Goal: Task Accomplishment & Management: Manage account settings

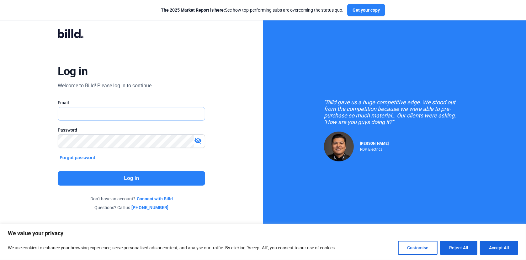
type input "[EMAIL_ADDRESS][DOMAIN_NAME]"
click at [143, 178] on button "Log in" at bounding box center [131, 178] width 147 height 14
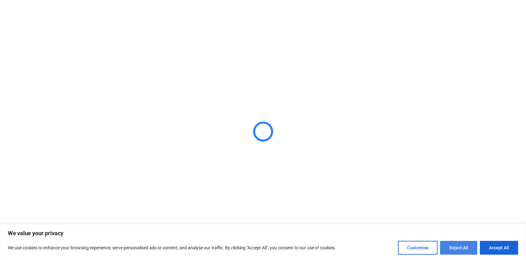
click at [460, 247] on button "Reject All" at bounding box center [458, 248] width 37 height 14
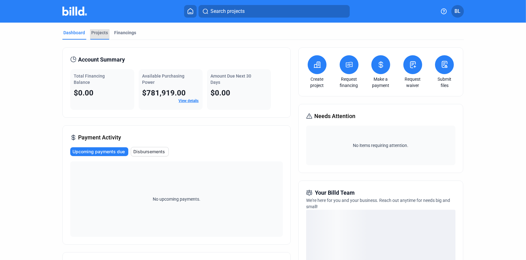
click at [93, 34] on div "Projects" at bounding box center [100, 32] width 17 height 6
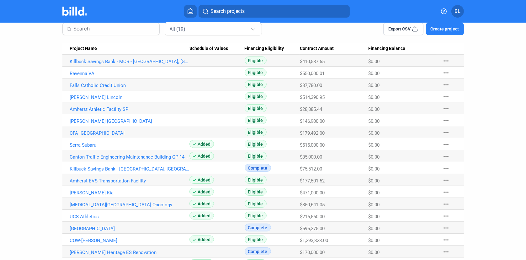
scroll to position [83, 0]
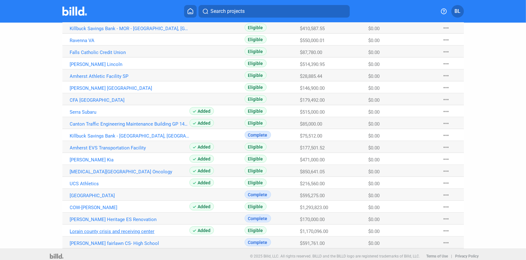
click at [95, 230] on link "Lorain county crisis and receiving center" at bounding box center [130, 231] width 120 height 6
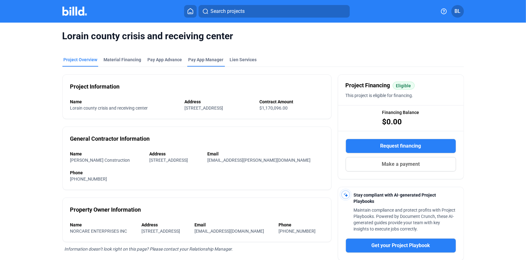
click at [196, 60] on span "Pay App Manager" at bounding box center [206, 59] width 35 height 6
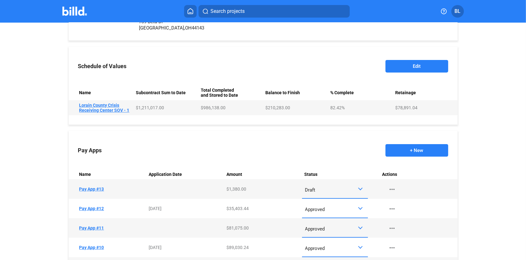
scroll to position [220, 0]
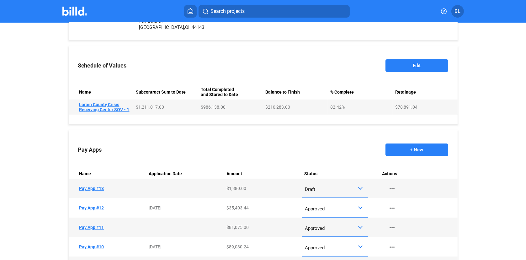
click at [409, 66] on button "Edit" at bounding box center [417, 65] width 63 height 13
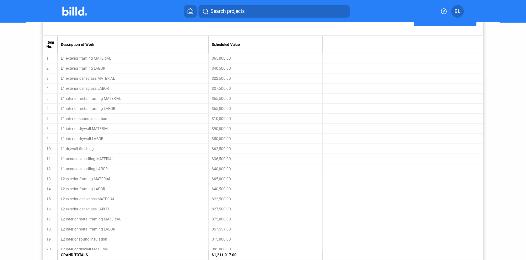
scroll to position [57, 0]
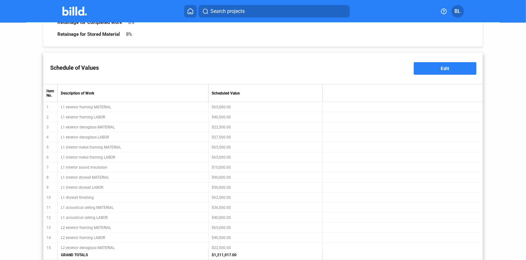
click at [454, 71] on button "Edit" at bounding box center [445, 68] width 63 height 13
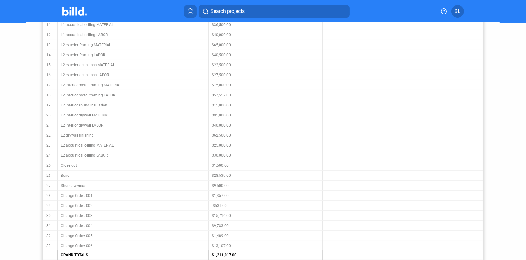
scroll to position [267, 0]
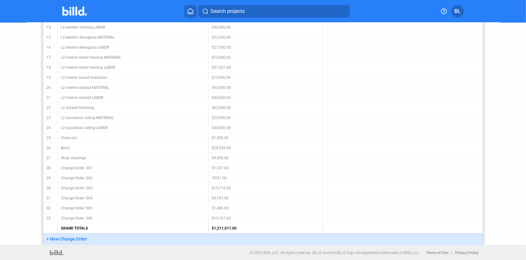
click at [74, 239] on span "+ New Change Order" at bounding box center [66, 238] width 41 height 5
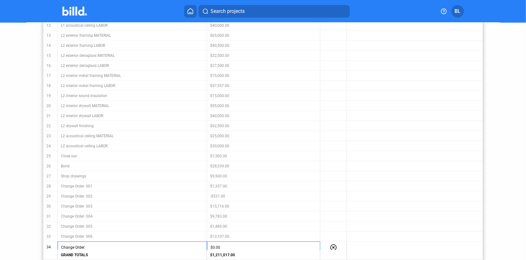
scroll to position [279, 0]
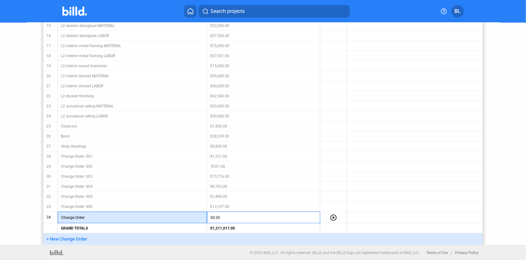
click at [96, 219] on input "text" at bounding box center [145, 217] width 118 height 9
type input "C"
type input "007"
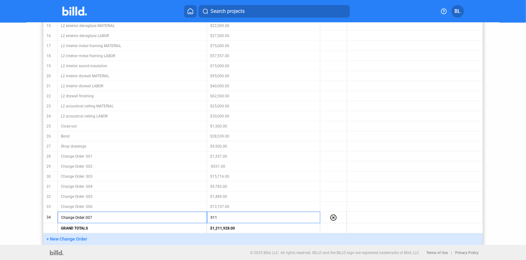
type input "$911.00"
click at [133, 252] on div "© 2025 Billd, LLC. All rights reserved. BILLD and the BILLD logo are registered…" at bounding box center [262, 253] width 431 height 16
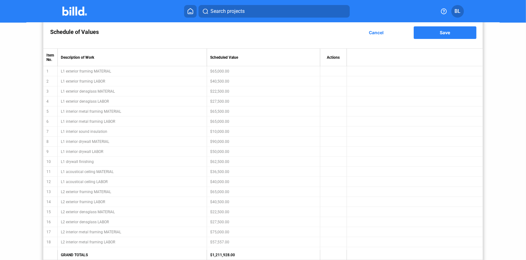
scroll to position [18, 0]
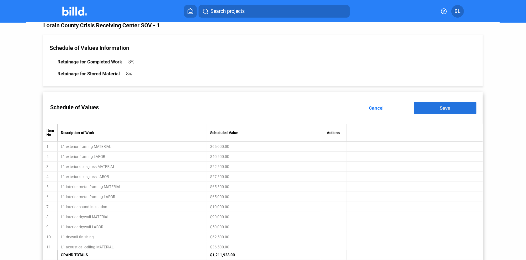
click at [434, 111] on button "Save" at bounding box center [445, 108] width 63 height 13
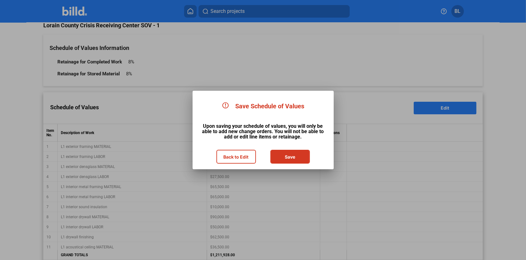
click at [283, 157] on button "Save" at bounding box center [290, 156] width 38 height 13
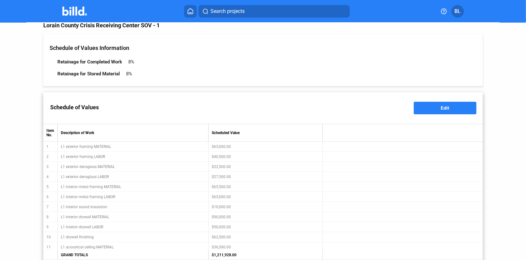
type input "Change Order: 007"
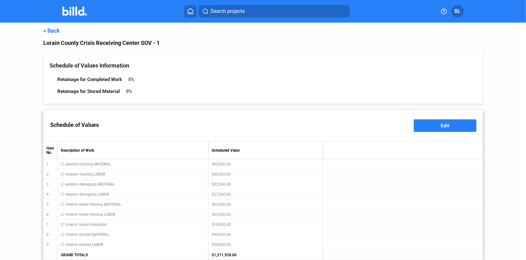
click at [55, 30] on link "< Back" at bounding box center [51, 30] width 17 height 7
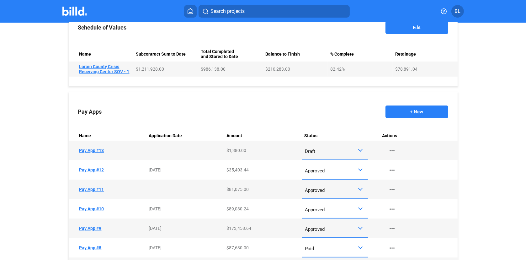
scroll to position [262, 0]
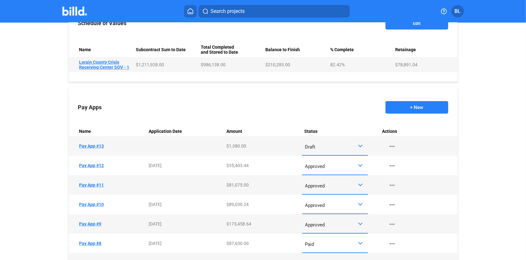
click at [403, 103] on button "+ New" at bounding box center [417, 107] width 63 height 13
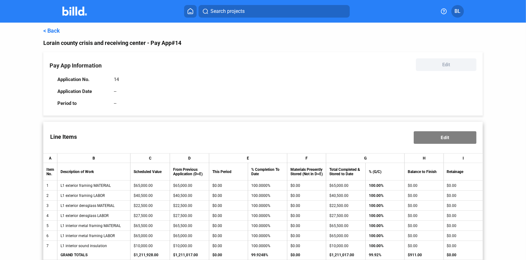
click at [51, 30] on link "< Back" at bounding box center [51, 30] width 17 height 7
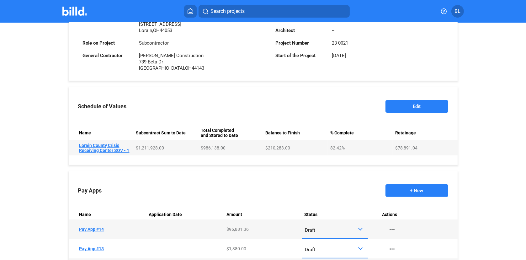
scroll to position [314, 0]
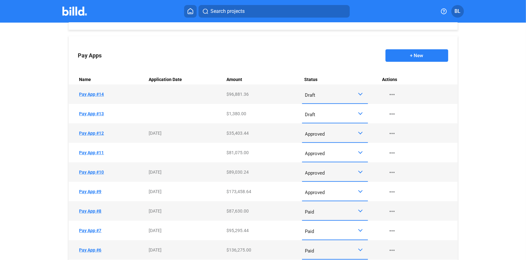
click at [90, 113] on td "Name Pay App #13" at bounding box center [108, 113] width 78 height 19
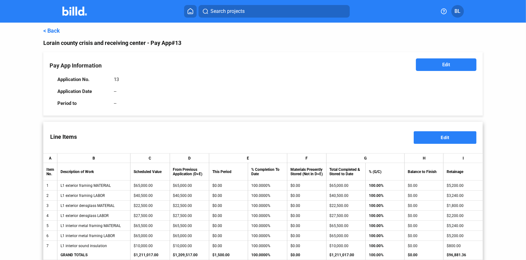
click at [56, 30] on link "< Back" at bounding box center [51, 30] width 17 height 7
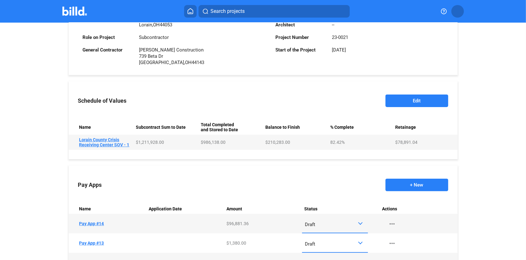
scroll to position [232, 0]
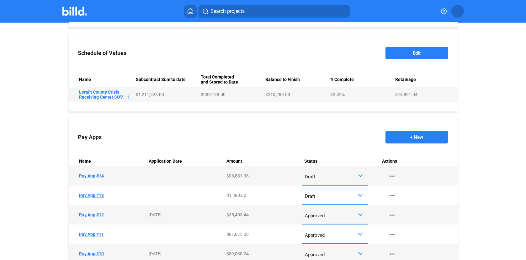
click at [359, 195] on div at bounding box center [360, 194] width 4 height 4
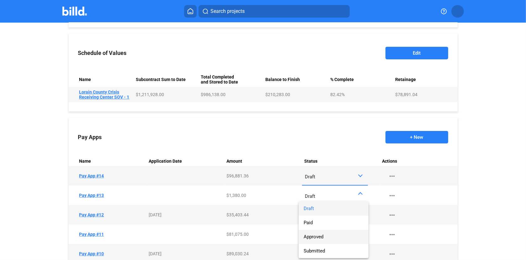
click at [319, 235] on span "Approved" at bounding box center [314, 237] width 20 height 6
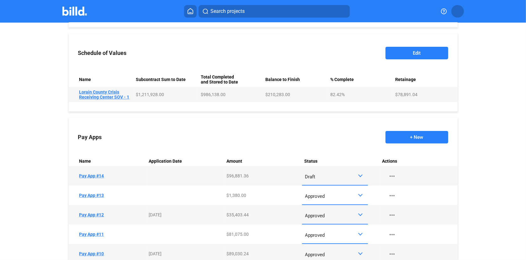
click at [89, 173] on td "Name Pay App #14" at bounding box center [108, 175] width 78 height 19
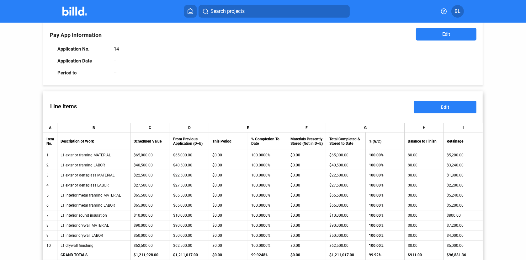
scroll to position [21, 0]
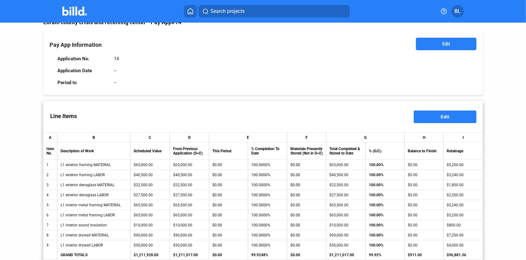
click at [450, 115] on button "Edit" at bounding box center [445, 116] width 63 height 13
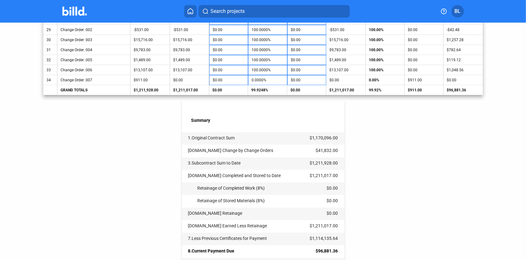
scroll to position [439, 0]
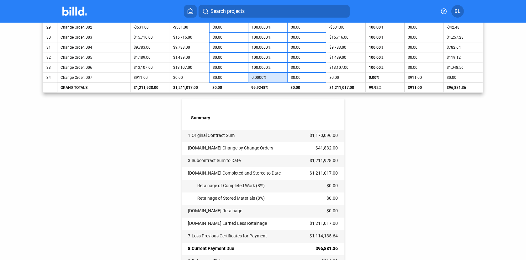
click at [269, 80] on input "0.0000%" at bounding box center [268, 77] width 32 height 9
type input "1"
type input "$9.11"
type input "10"
type input "$91.10"
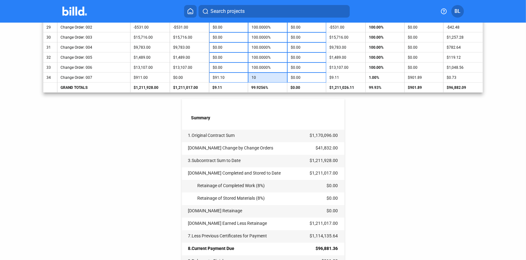
type input "100"
type input "$911.00"
type input "100.0000%"
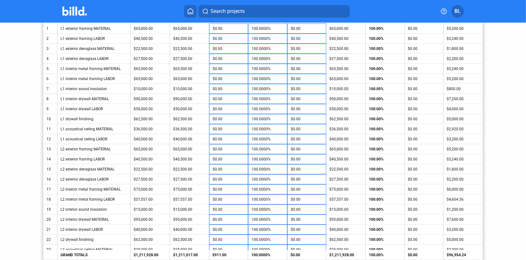
scroll to position [0, 0]
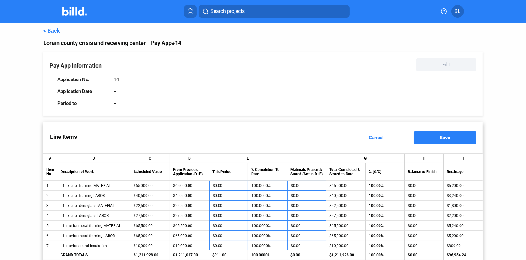
click at [442, 139] on span "Save" at bounding box center [445, 137] width 10 height 5
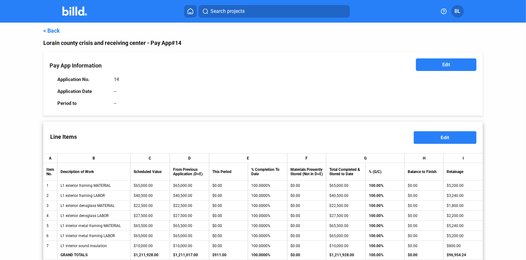
click at [445, 67] on span "Edit" at bounding box center [446, 64] width 8 height 6
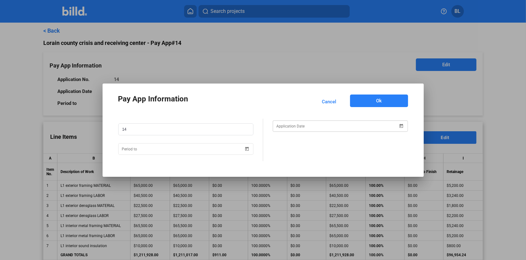
click at [403, 125] on span "Open calendar" at bounding box center [401, 121] width 15 height 15
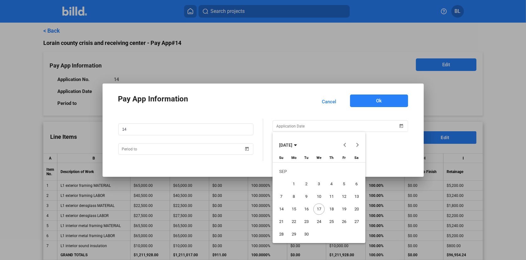
click at [321, 210] on span "17" at bounding box center [318, 208] width 11 height 11
type input "[DATE]"
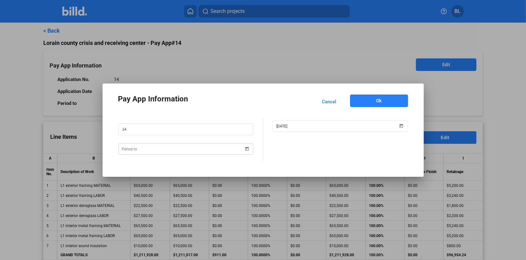
click at [249, 150] on span "Open calendar" at bounding box center [246, 144] width 15 height 15
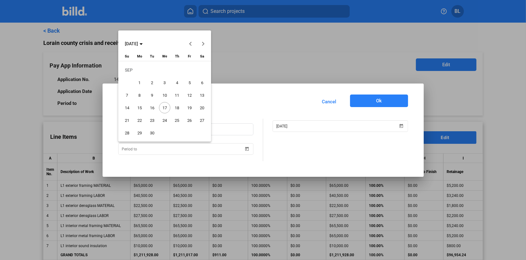
click at [166, 109] on span "17" at bounding box center [164, 107] width 11 height 11
type input "[DATE]"
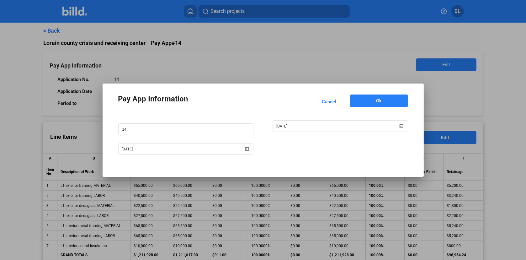
click at [378, 100] on span "Ok" at bounding box center [379, 101] width 6 height 6
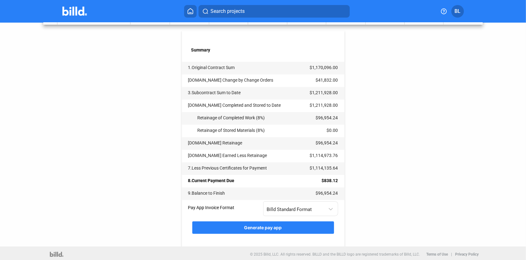
scroll to position [509, 0]
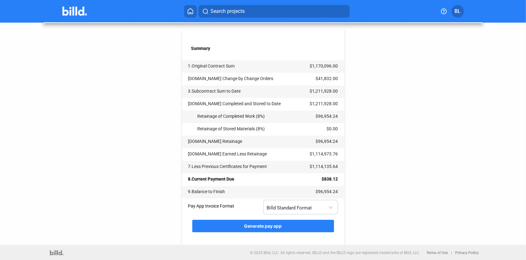
click at [333, 211] on div "Billd Standard Format" at bounding box center [301, 206] width 68 height 12
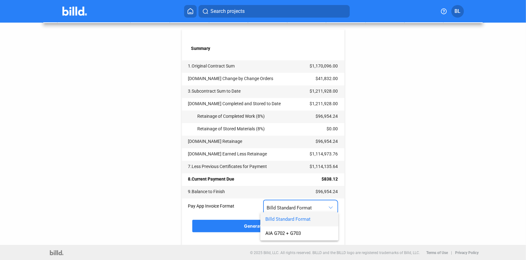
click at [230, 226] on div at bounding box center [263, 130] width 526 height 260
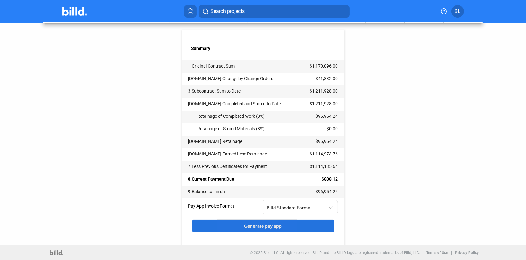
click at [234, 229] on button "Generate pay app" at bounding box center [263, 226] width 142 height 13
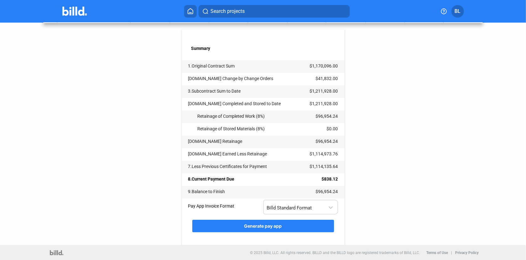
click at [303, 206] on span "Billd Standard Format" at bounding box center [289, 208] width 45 height 6
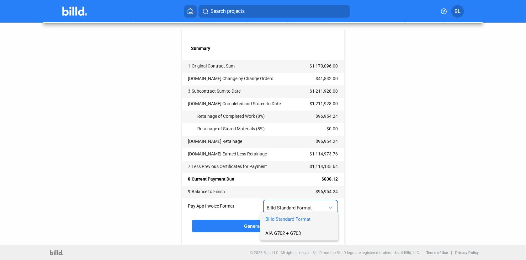
click at [277, 232] on span "AIA G702 + G703" at bounding box center [282, 233] width 35 height 6
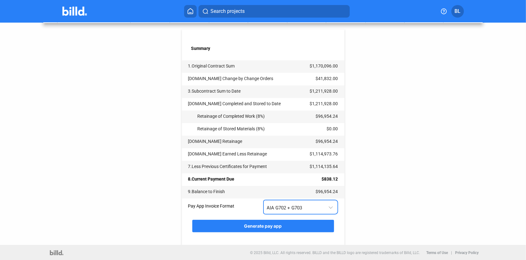
click at [272, 225] on span "Generate pay app" at bounding box center [263, 225] width 38 height 5
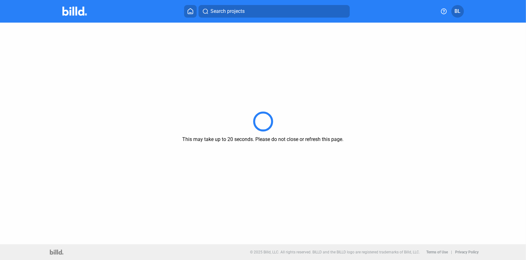
scroll to position [0, 0]
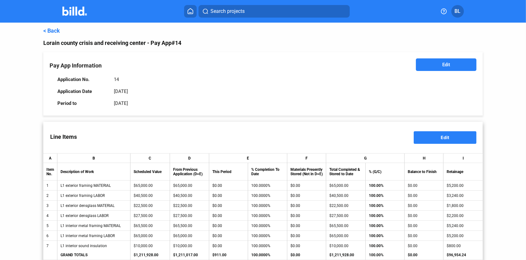
click at [50, 29] on link "< Back" at bounding box center [51, 30] width 17 height 7
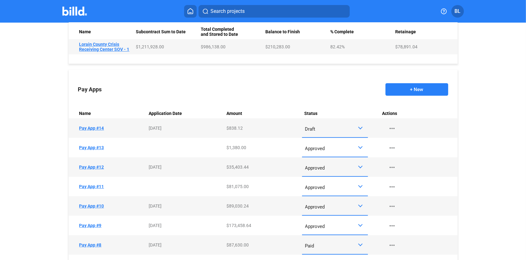
scroll to position [282, 0]
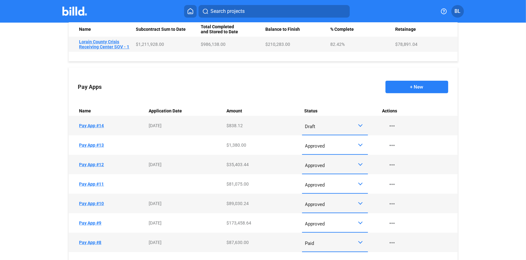
click at [364, 125] on div "Draft" at bounding box center [335, 125] width 66 height 12
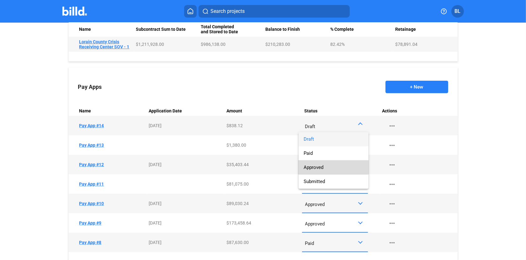
click at [320, 166] on span "Approved" at bounding box center [314, 167] width 20 height 6
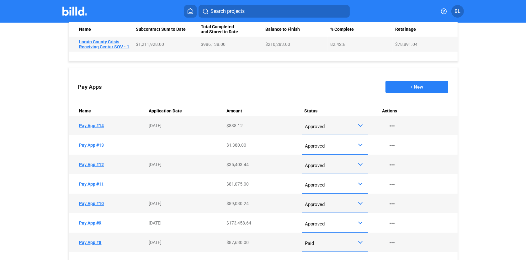
click at [408, 86] on button "+ New" at bounding box center [417, 87] width 63 height 13
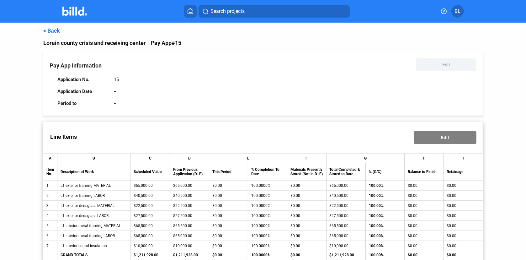
click at [51, 29] on link "< Back" at bounding box center [51, 30] width 17 height 7
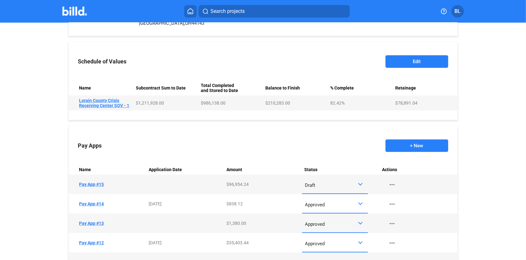
scroll to position [240, 0]
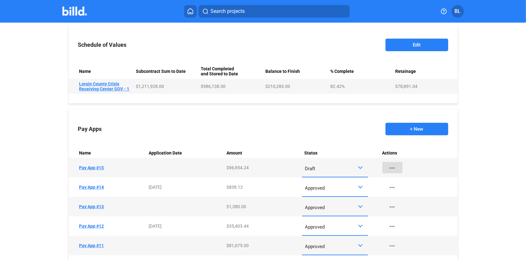
click at [393, 169] on mat-icon "more_horiz" at bounding box center [393, 168] width 8 height 8
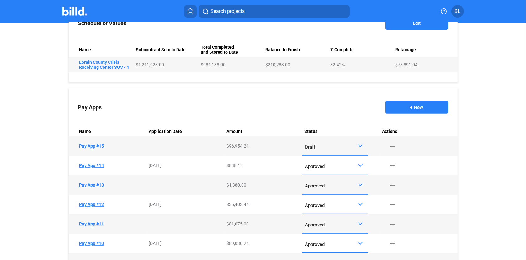
scroll to position [261, 0]
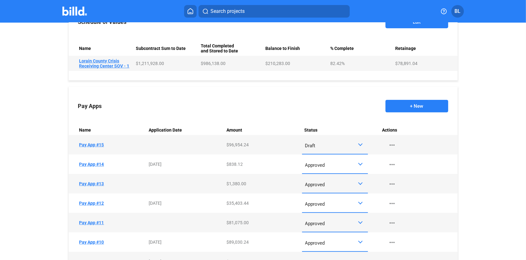
click at [91, 143] on td "Name Pay App #15" at bounding box center [108, 144] width 78 height 19
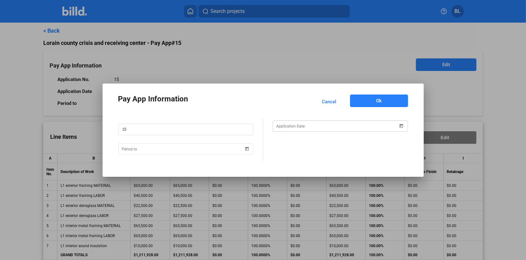
click at [402, 125] on span "Open calendar" at bounding box center [401, 121] width 15 height 15
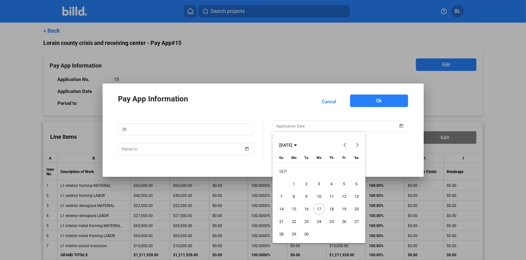
click at [321, 210] on span "17" at bounding box center [318, 208] width 11 height 11
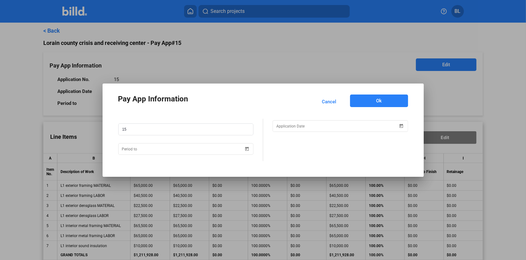
type input "[DATE]"
click at [250, 149] on span "Open calendar" at bounding box center [246, 144] width 15 height 15
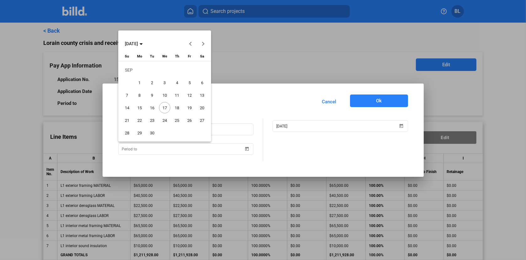
click at [162, 107] on span "17" at bounding box center [164, 107] width 11 height 11
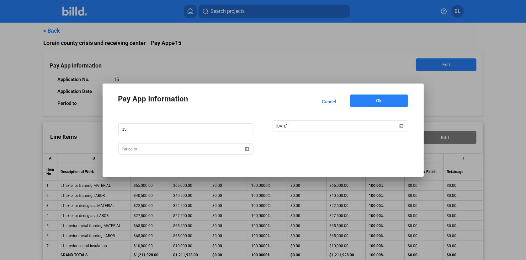
type input "[DATE]"
click at [380, 100] on span "Ok" at bounding box center [379, 101] width 6 height 6
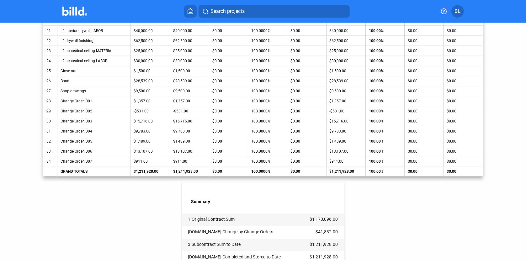
scroll to position [509, 0]
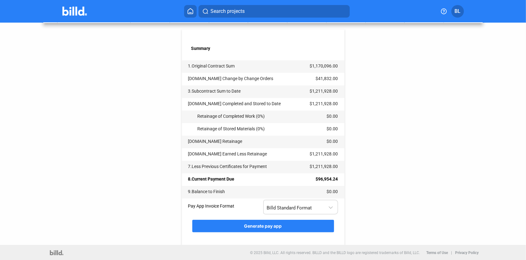
click at [290, 210] on div "Billd Standard Format" at bounding box center [301, 206] width 68 height 12
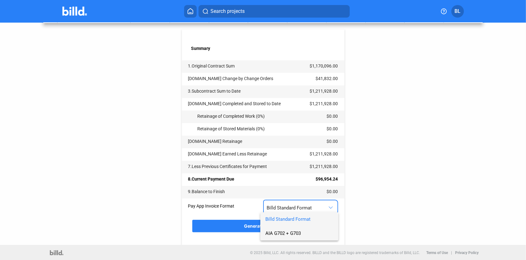
click at [282, 234] on span "AIA G702 + G703" at bounding box center [282, 233] width 35 height 6
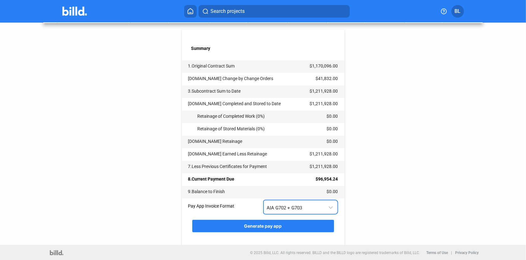
click at [232, 224] on button "Generate pay app" at bounding box center [263, 226] width 142 height 13
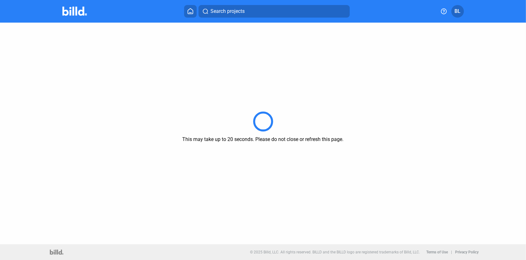
scroll to position [0, 0]
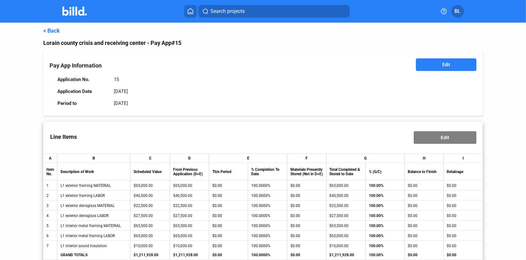
click at [55, 30] on link "< Back" at bounding box center [51, 30] width 17 height 7
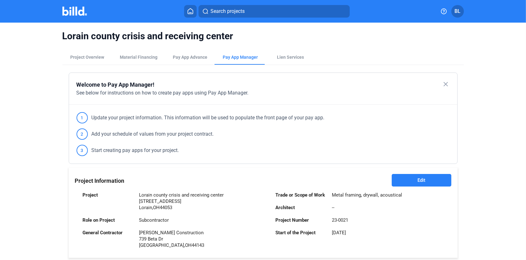
click at [192, 10] on icon at bounding box center [190, 11] width 6 height 6
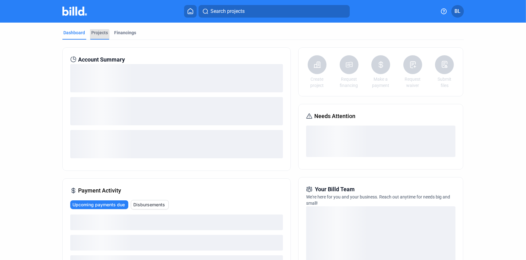
click at [96, 35] on div "Projects" at bounding box center [100, 32] width 17 height 6
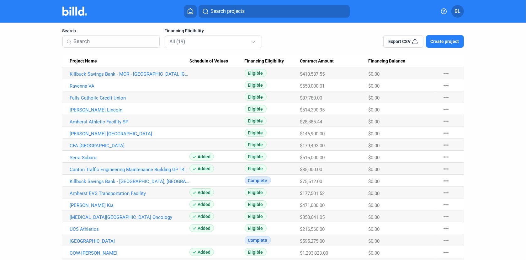
scroll to position [42, 0]
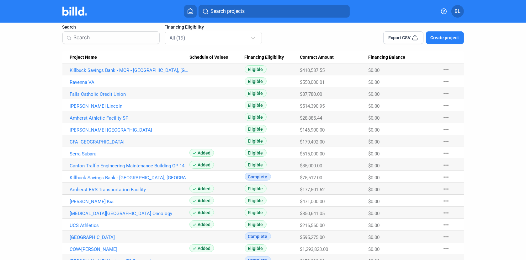
click at [87, 106] on link "[PERSON_NAME] Lincoln" at bounding box center [130, 106] width 120 height 6
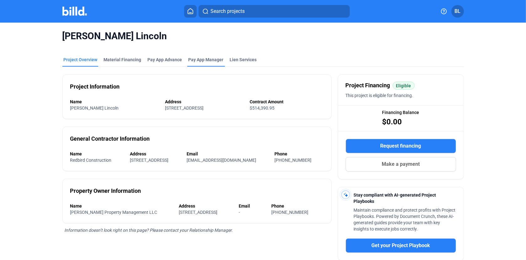
click at [201, 62] on span "Pay App Manager" at bounding box center [206, 59] width 35 height 6
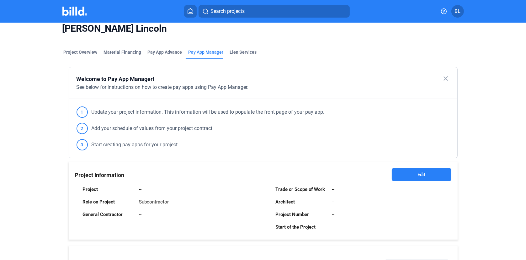
scroll to position [83, 0]
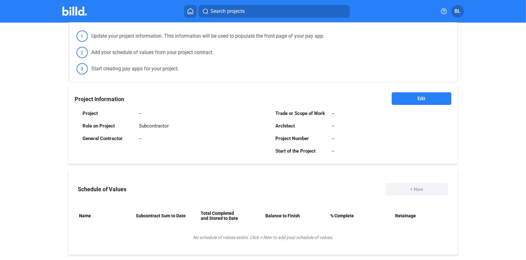
click at [407, 100] on button "Edit" at bounding box center [421, 98] width 59 height 13
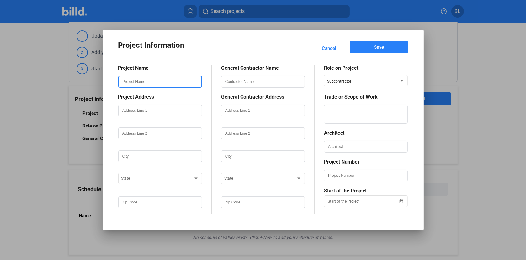
click at [171, 83] on input "text" at bounding box center [160, 81] width 83 height 11
type input "[PERSON_NAME] Lincoln"
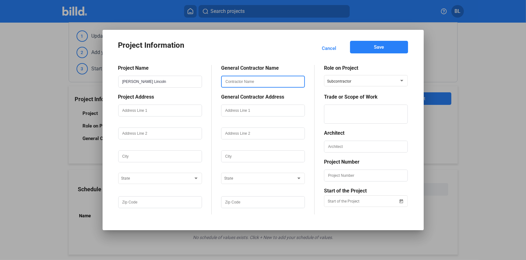
click at [243, 80] on input "text" at bounding box center [263, 81] width 83 height 11
type input "Redbird Construction"
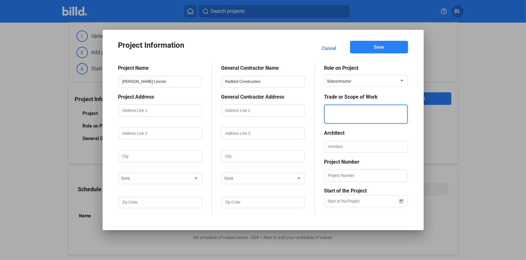
click at [352, 114] on textarea at bounding box center [366, 113] width 83 height 19
type textarea "CFMF, framing, drywall and ACT"
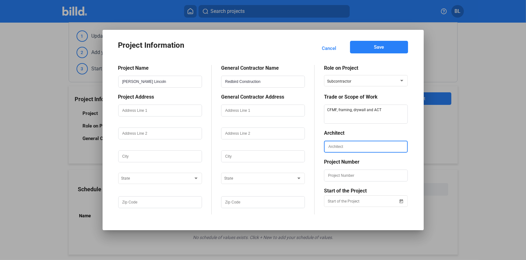
click at [371, 148] on input "text" at bounding box center [366, 146] width 83 height 11
click at [317, 168] on div "Role on Project Subcontractor Trade or Scope of Work Architect Project Number S…" at bounding box center [361, 139] width 93 height 149
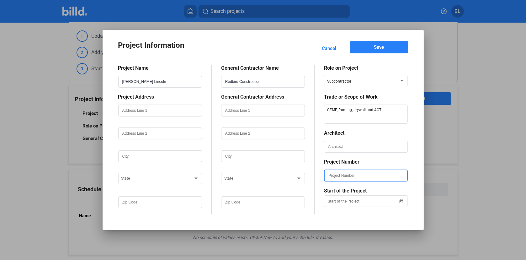
click at [349, 176] on input "text" at bounding box center [366, 175] width 83 height 11
type input "2502"
click at [404, 201] on span "Open calendar" at bounding box center [401, 197] width 15 height 15
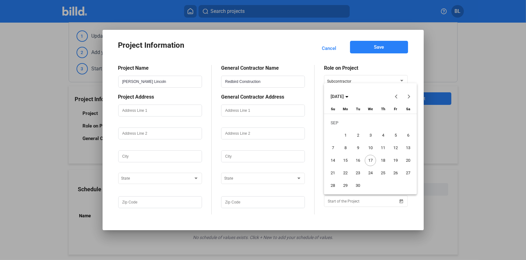
click at [369, 161] on span "17" at bounding box center [370, 160] width 11 height 11
type input "[DATE]"
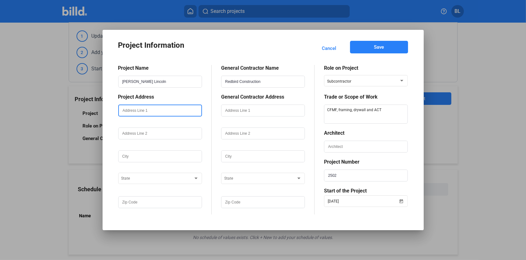
click at [130, 109] on input "text" at bounding box center [160, 110] width 83 height 11
type input "[STREET_ADDRESS]"
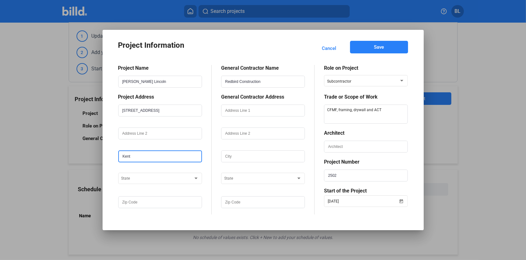
type input "Kent"
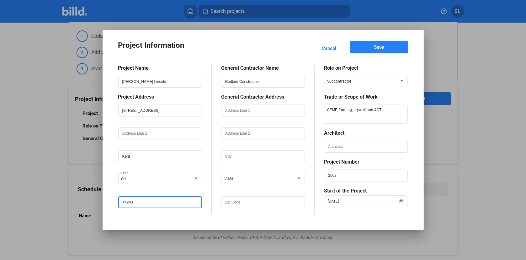
type input "44240"
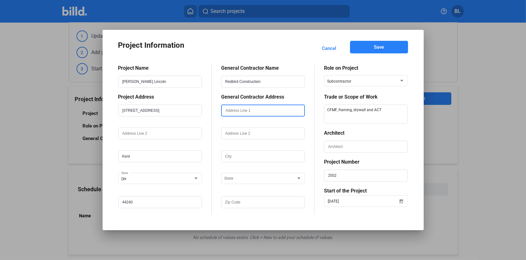
click at [268, 109] on input "text" at bounding box center [263, 110] width 83 height 11
type input "[STREET_ADDRESS][PERSON_NAME]"
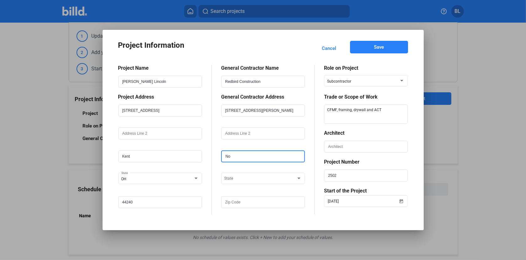
type input "N"
type input "Stow"
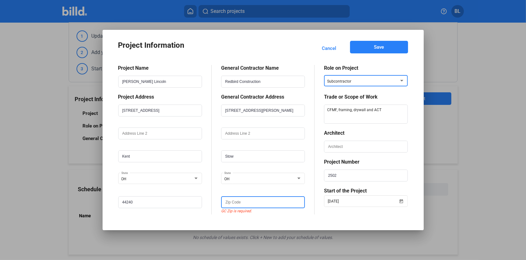
click at [240, 197] on input "text" at bounding box center [263, 202] width 83 height 11
type input "44224"
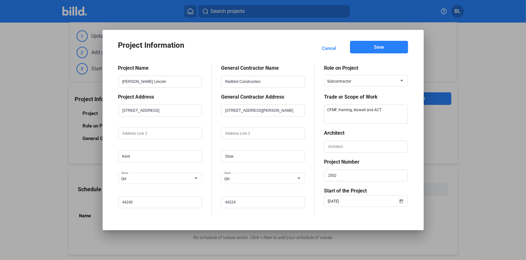
click at [373, 48] on button "Save" at bounding box center [379, 47] width 58 height 13
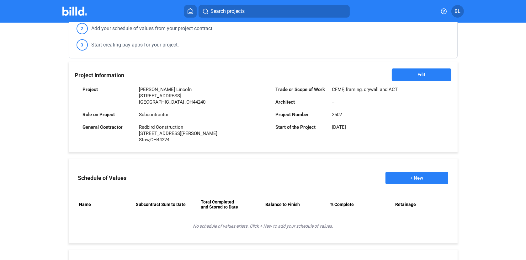
scroll to position [167, 0]
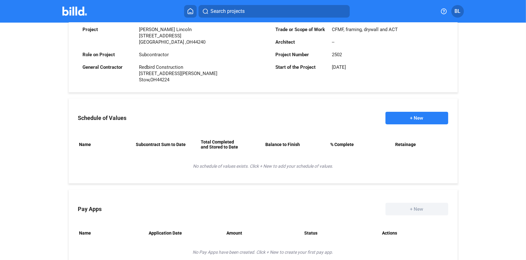
click at [405, 118] on button "+ New" at bounding box center [417, 118] width 63 height 13
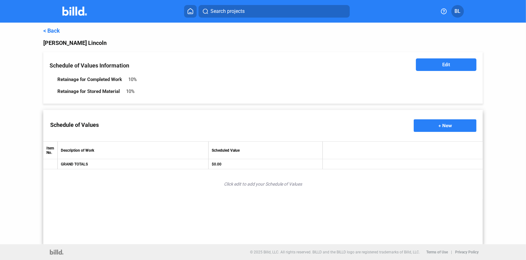
click at [438, 126] on button "+ New" at bounding box center [445, 125] width 63 height 13
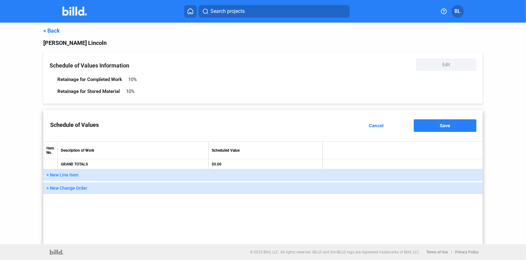
click at [68, 175] on span "+ New Line Item" at bounding box center [62, 174] width 32 height 5
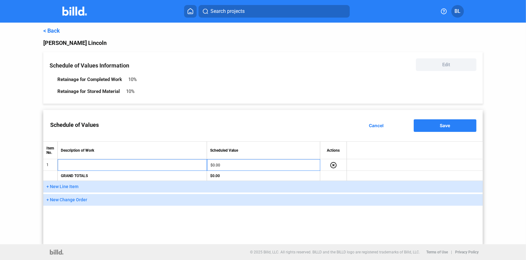
click at [68, 187] on span "+ New Line Item" at bounding box center [62, 186] width 32 height 5
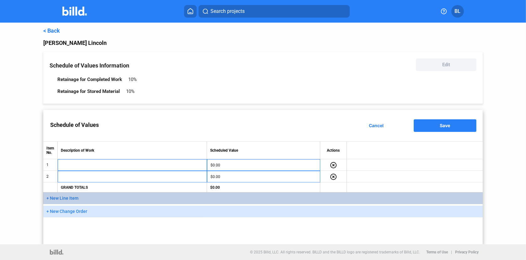
click at [67, 199] on span "+ New Line Item" at bounding box center [62, 197] width 32 height 5
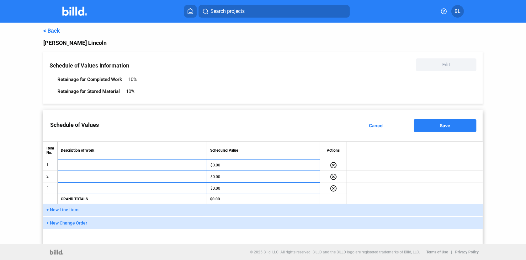
click at [67, 200] on td "GRAND TOTALS" at bounding box center [132, 199] width 149 height 10
click at [67, 207] on span "+ New Line Item" at bounding box center [62, 209] width 32 height 5
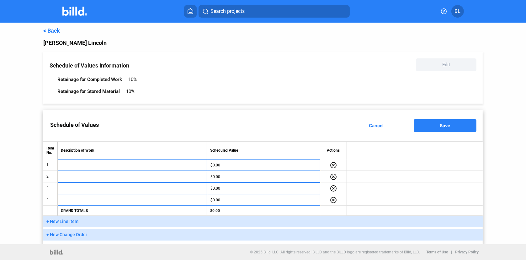
click at [62, 222] on span "+ New Line Item" at bounding box center [62, 221] width 32 height 5
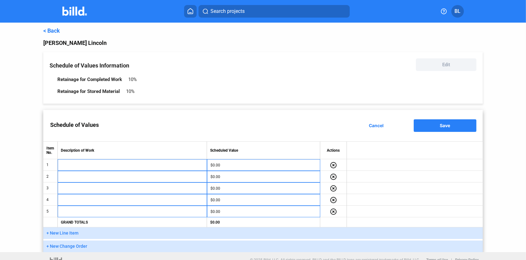
click at [63, 232] on span "+ New Line Item" at bounding box center [62, 232] width 32 height 5
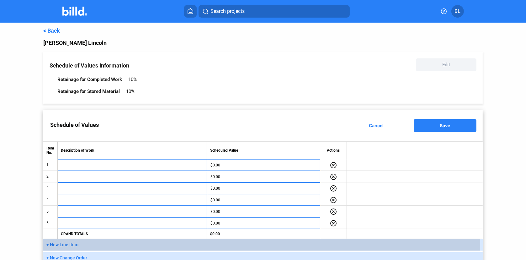
click at [66, 246] on span "+ New Line Item" at bounding box center [62, 244] width 32 height 5
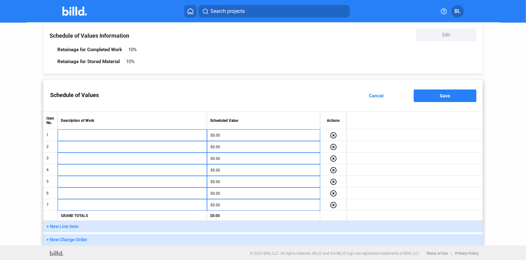
scroll to position [30, 0]
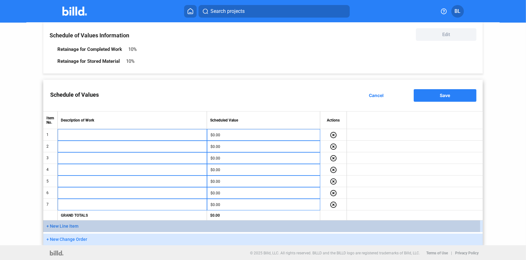
click at [63, 226] on span "+ New Line Item" at bounding box center [62, 225] width 32 height 5
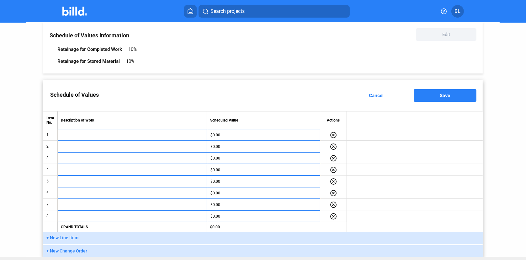
click at [63, 236] on span "+ New Line Item" at bounding box center [62, 237] width 32 height 5
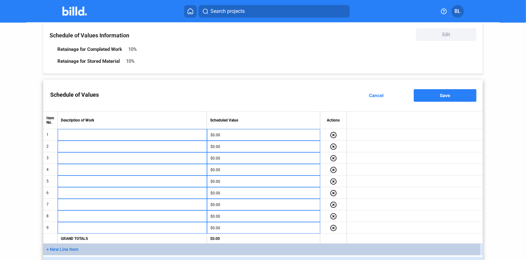
click at [64, 249] on span "+ New Line Item" at bounding box center [62, 249] width 32 height 5
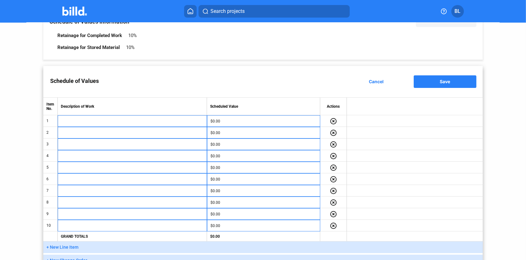
scroll to position [65, 0]
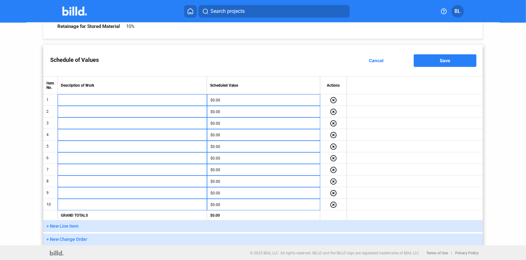
click at [63, 229] on button "+ New Line Item" at bounding box center [262, 226] width 439 height 12
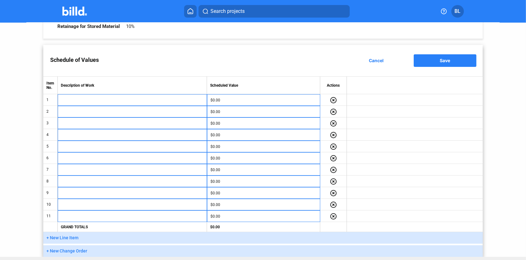
click at [65, 238] on span "+ New Line Item" at bounding box center [62, 237] width 32 height 5
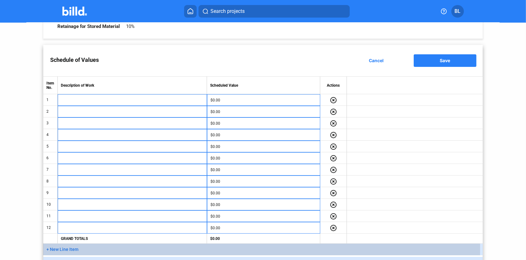
click at [65, 248] on span "+ New Line Item" at bounding box center [62, 249] width 32 height 5
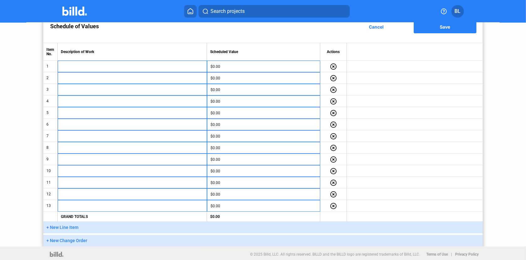
scroll to position [99, 0]
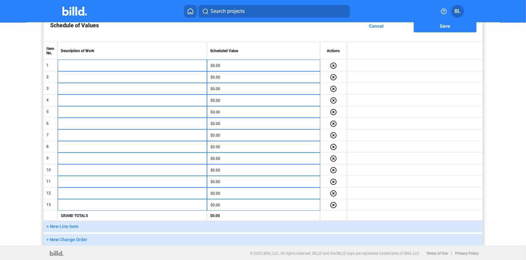
click at [63, 226] on span "+ New Line Item" at bounding box center [62, 226] width 32 height 5
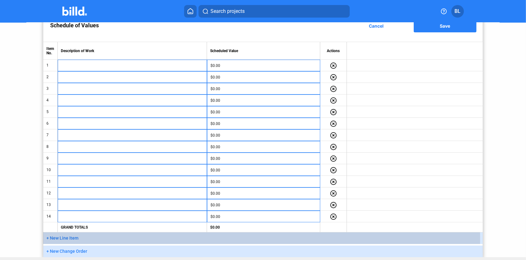
click at [66, 240] on button "+ New Line Item" at bounding box center [262, 238] width 439 height 12
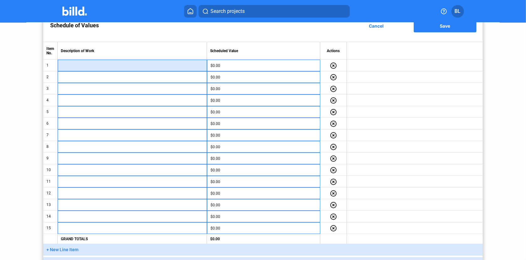
click at [68, 67] on input "text" at bounding box center [132, 65] width 142 height 9
type input "Exterior CFMF Labor"
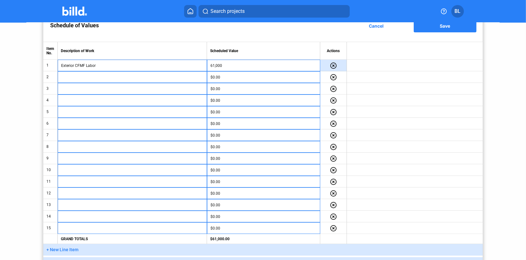
type input "$61,000.00"
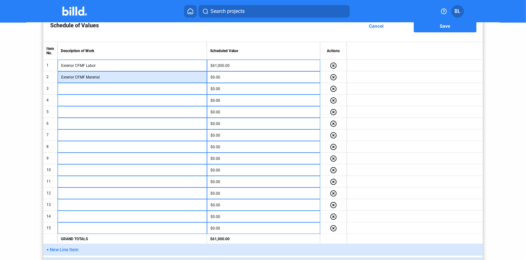
type input "Exterior CFMF Material"
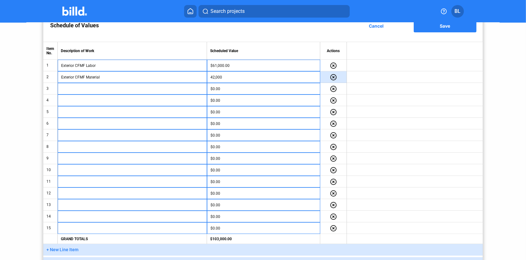
type input "$42,000.00"
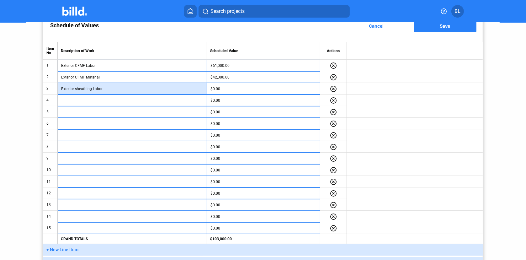
type input "Exterior sheathing Labor"
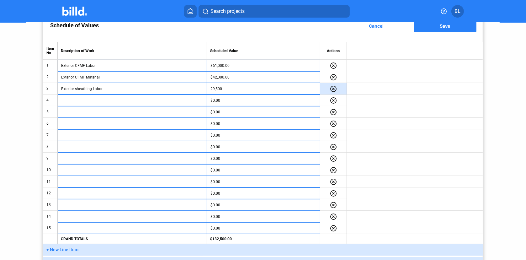
type input "$29,500.00"
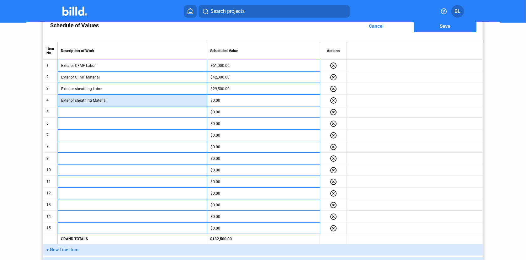
type input "Exterior sheathing Material"
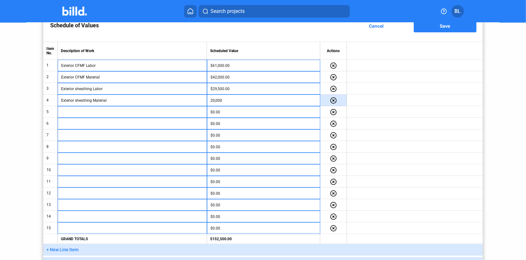
type input "$20,000.00"
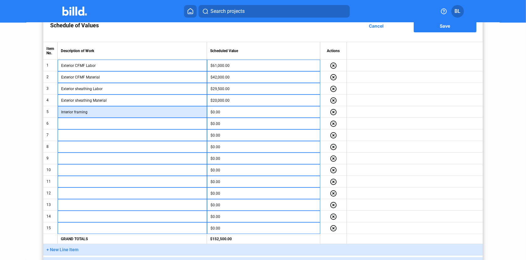
click at [101, 110] on input "Interior framing" at bounding box center [132, 111] width 142 height 9
click at [89, 112] on input "Interior framing" at bounding box center [132, 111] width 142 height 9
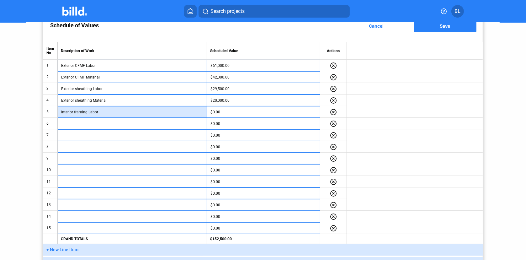
type input "Interior framing Labor"
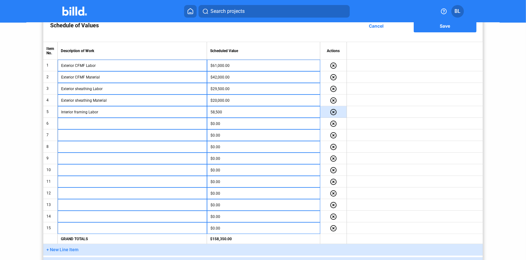
type input "$58,500.00"
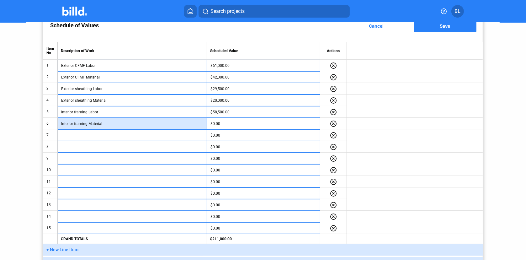
type input "Interior framing Material"
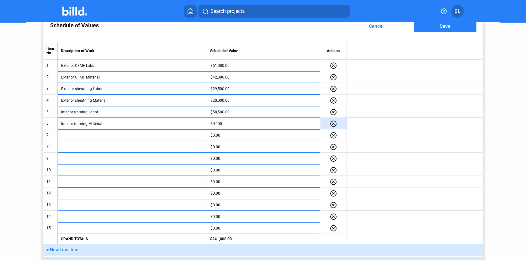
type input "$30,000.00"
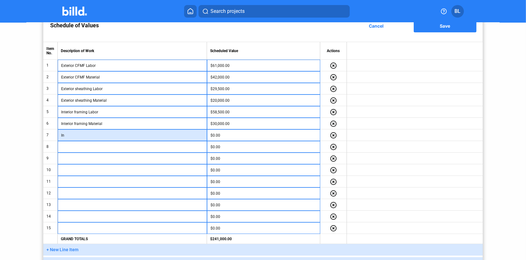
type input "I"
type input "Insulation Labor"
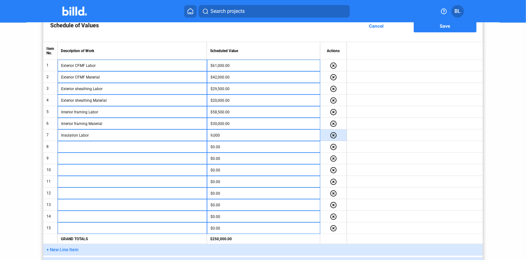
type input "$9,000.00"
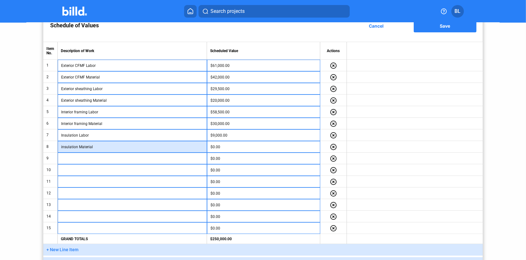
type input "insulation Material"
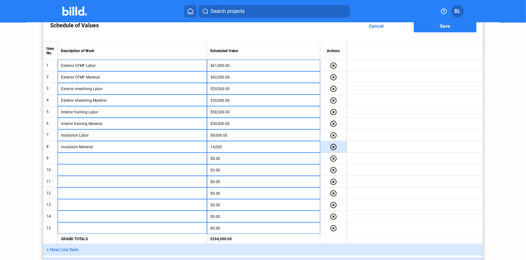
type input "$14,000.00"
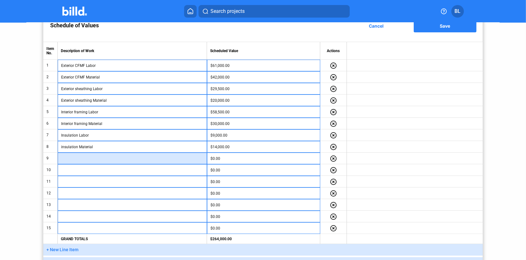
type input "I"
type input "Drywall hanging Labor"
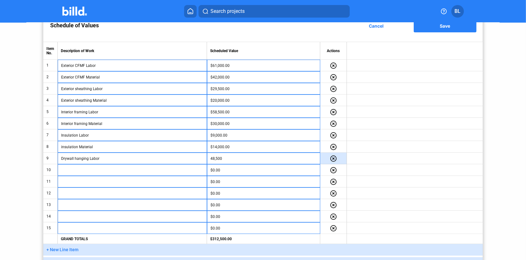
type input "$48,500.00"
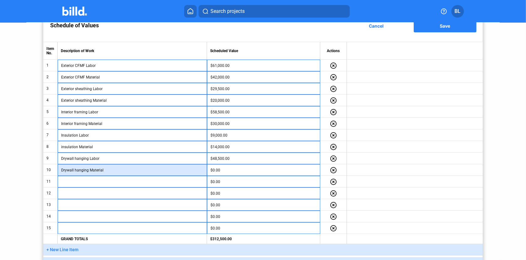
type input "Drywall hanging Material"
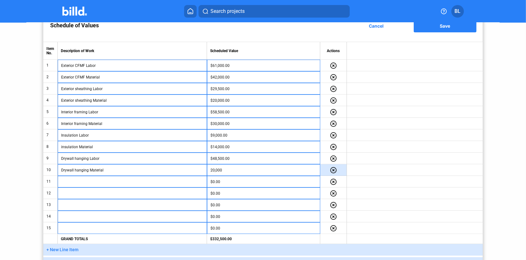
type input "$20,000.00"
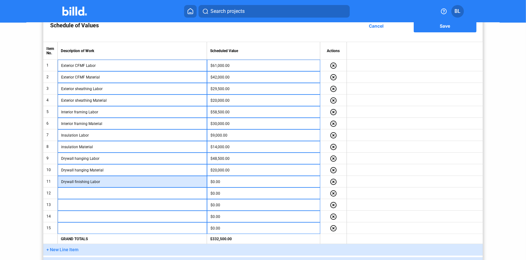
type input "Drywall finishing Labor"
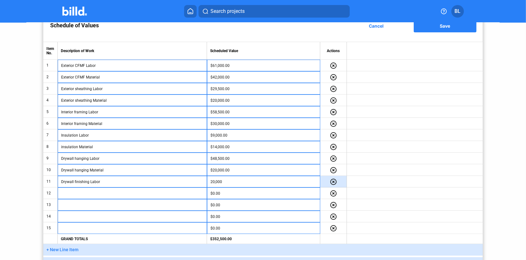
type input "$20,000.00"
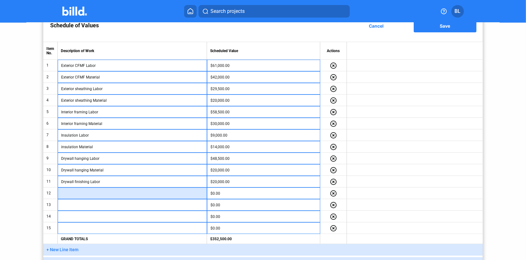
click at [89, 194] on input "text" at bounding box center [132, 193] width 142 height 9
type input "Drywall finishing Material"
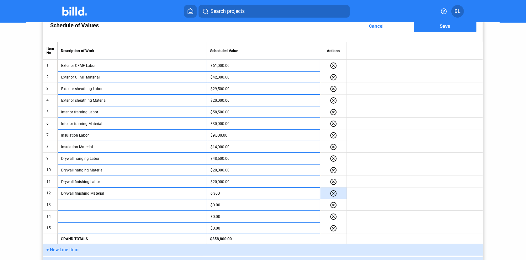
type input "$6,300.00"
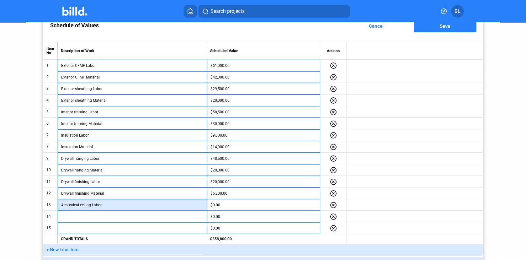
type input "Acoustical ceiling Labor"
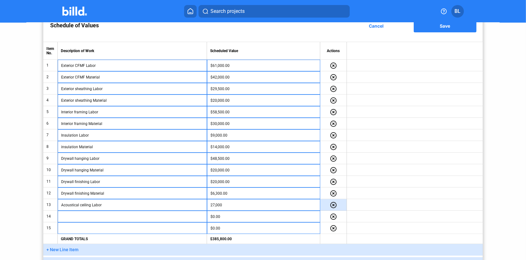
type input "$27,000.00"
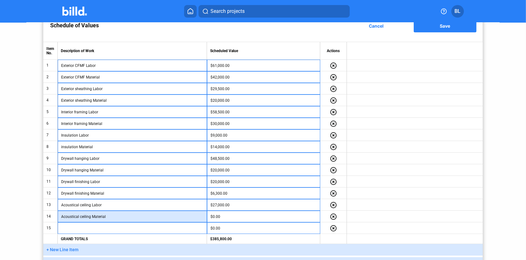
type input "Acoustical ceiling Material"
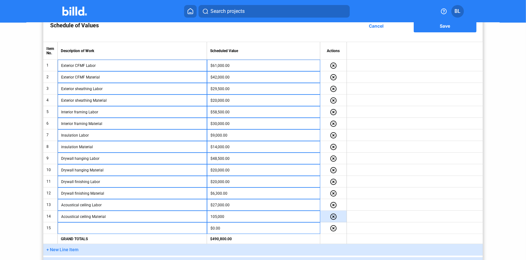
type input "$105,000.00"
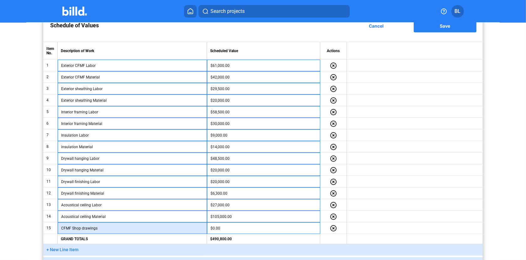
type input "CFMF Shop drawings"
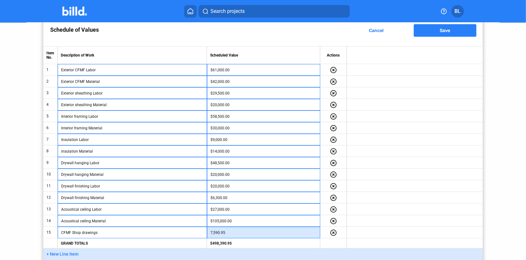
scroll to position [102, 0]
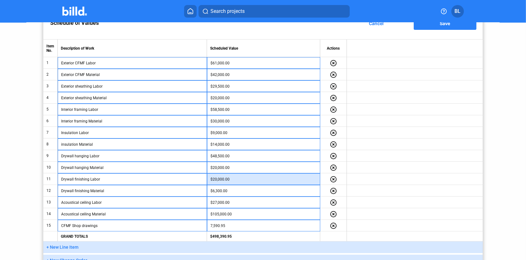
type input "$7,590.95"
click at [226, 176] on input "$20,000.00" at bounding box center [263, 178] width 106 height 9
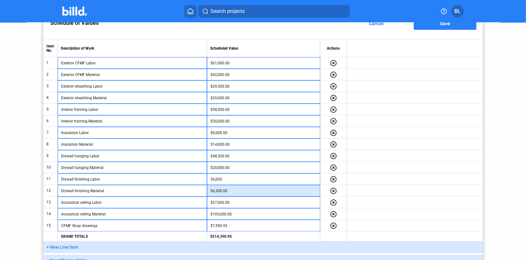
type input "$36,000.00"
click at [238, 194] on input "$6,300.00" at bounding box center [263, 190] width 106 height 9
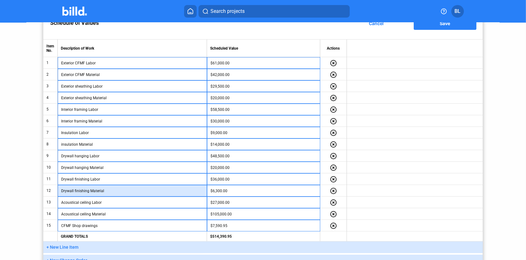
click at [189, 191] on input "Drywall finishing Material" at bounding box center [132, 190] width 142 height 9
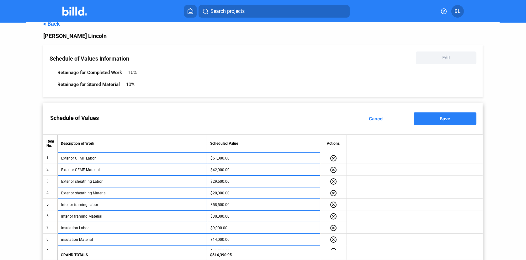
scroll to position [0, 0]
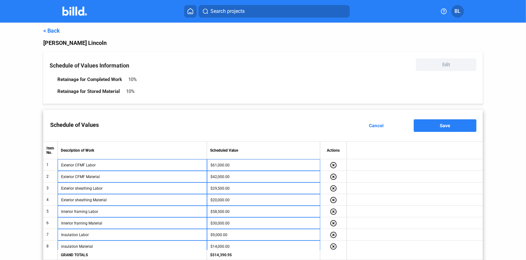
click at [426, 127] on button "Save" at bounding box center [445, 125] width 63 height 13
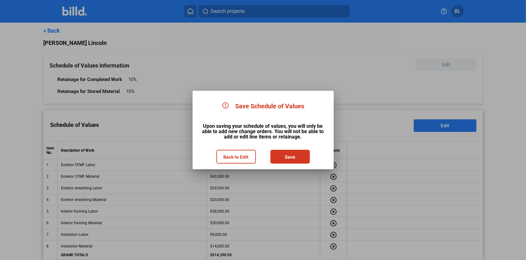
click at [288, 157] on button "Save" at bounding box center [290, 156] width 38 height 13
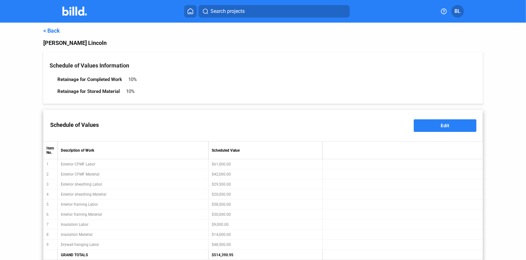
click at [434, 66] on div "Schedule of Values Information" at bounding box center [263, 65] width 427 height 7
click at [431, 81] on div "Retainage for Completed Work 10% Retainage for Stored Material 10%" at bounding box center [263, 84] width 427 height 25
drag, startPoint x: 435, startPoint y: 66, endPoint x: 435, endPoint y: 62, distance: 4.1
click at [435, 62] on div "Schedule of Values Information" at bounding box center [263, 64] width 427 height 13
click at [436, 60] on div "Schedule of Values Information" at bounding box center [263, 64] width 427 height 13
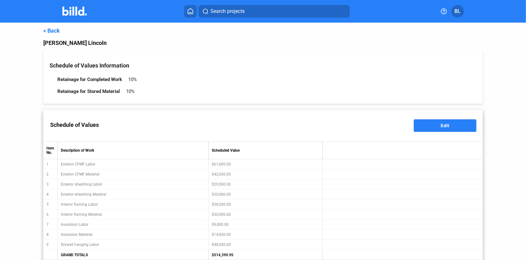
click at [436, 59] on div "Schedule of Values Information" at bounding box center [263, 64] width 427 height 13
click at [48, 30] on link "< Back" at bounding box center [51, 30] width 17 height 7
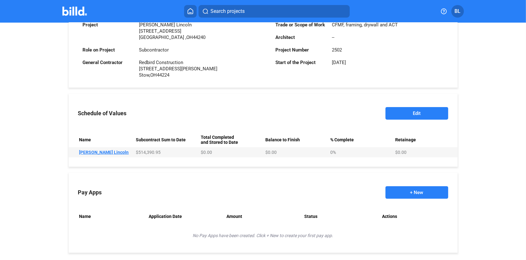
scroll to position [178, 0]
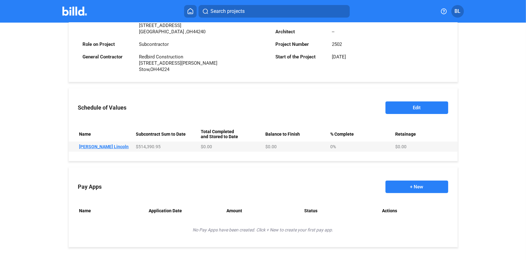
click at [402, 106] on button "Edit" at bounding box center [417, 107] width 63 height 13
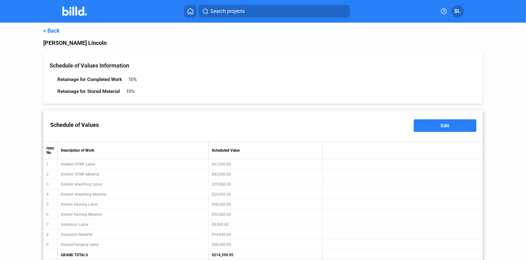
click at [432, 72] on div "Retainage for Completed Work 10% Retainage for Stored Material 10%" at bounding box center [263, 84] width 427 height 25
click at [430, 72] on div "Retainage for Completed Work 10% Retainage for Stored Material 10%" at bounding box center [263, 84] width 427 height 25
drag, startPoint x: 430, startPoint y: 72, endPoint x: 426, endPoint y: 72, distance: 3.8
click at [426, 72] on div "Retainage for Completed Work 10% Retainage for Stored Material 10%" at bounding box center [263, 84] width 427 height 25
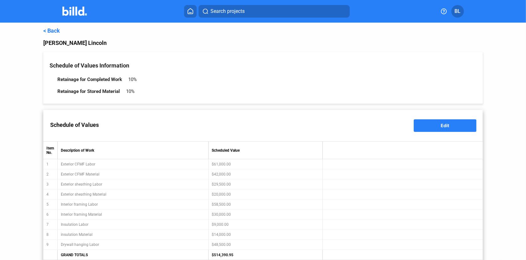
click at [426, 72] on div "Retainage for Completed Work 10% Retainage for Stored Material 10%" at bounding box center [263, 84] width 427 height 25
